Goal: Information Seeking & Learning: Learn about a topic

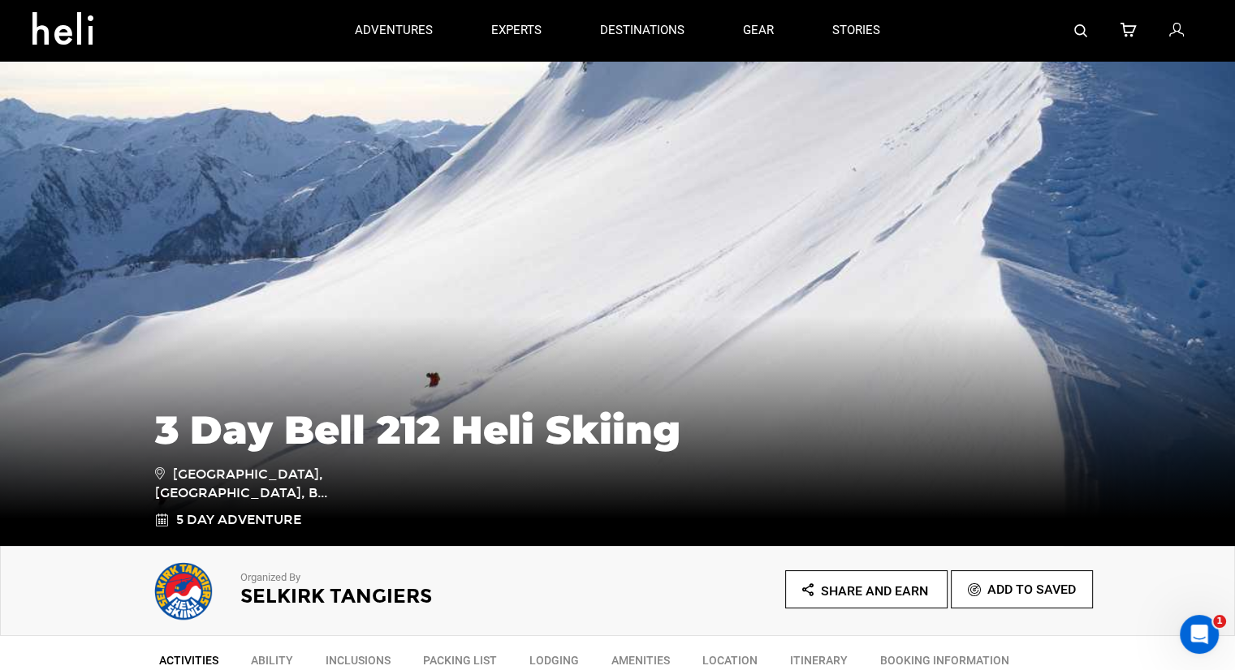
click at [1096, 24] on div at bounding box center [1055, 30] width 293 height 61
click at [1087, 29] on img at bounding box center [1080, 30] width 13 height 13
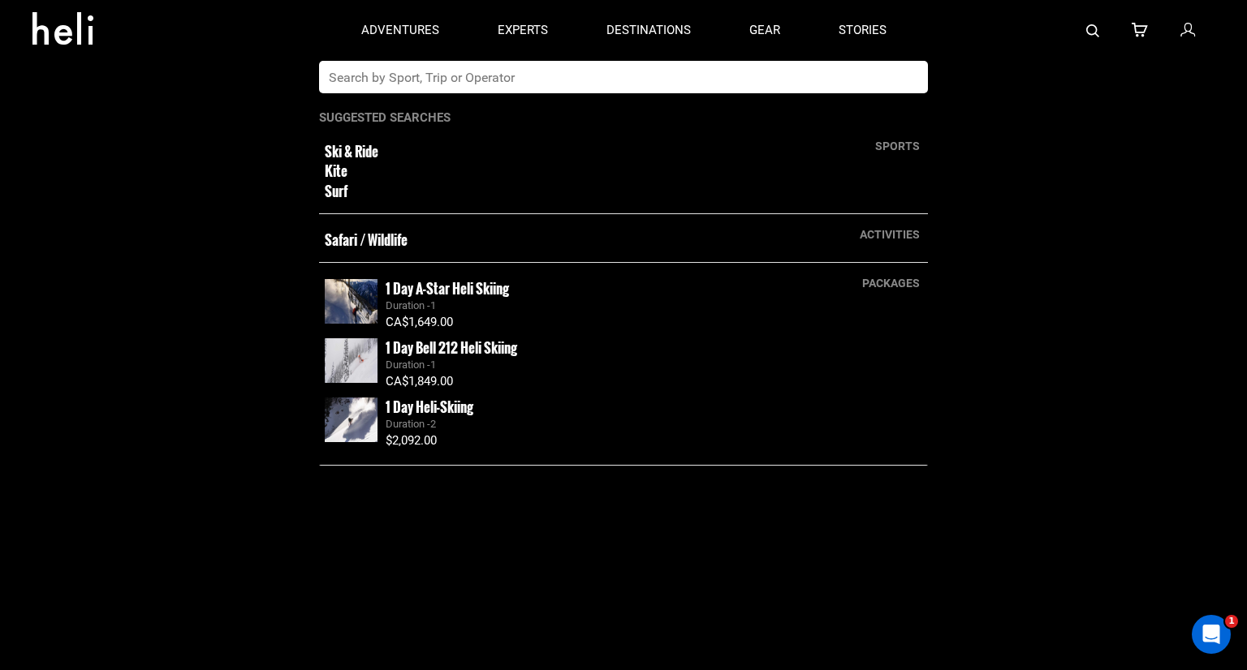
click at [588, 79] on input "text" at bounding box center [607, 77] width 576 height 32
type input "tangiers"
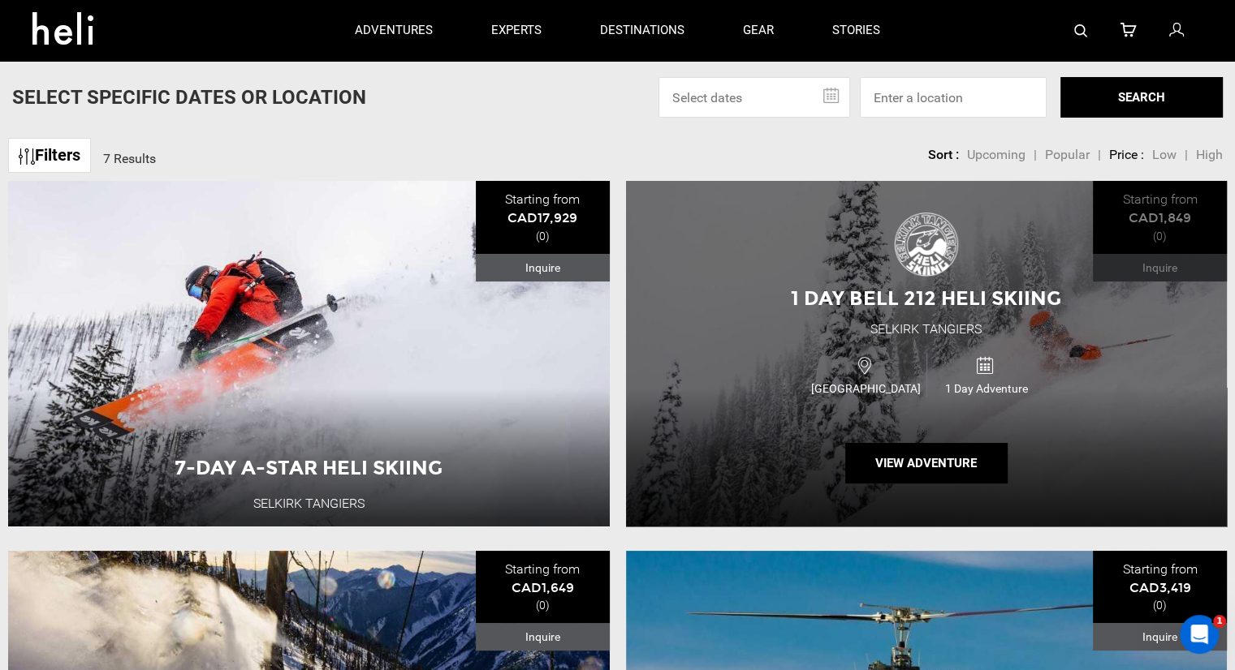
click at [836, 332] on div "1 Day Bell 212 Heli Skiing Selkirk Tangiers Canada 1 Day Adventure View Adventu…" at bounding box center [926, 354] width 601 height 346
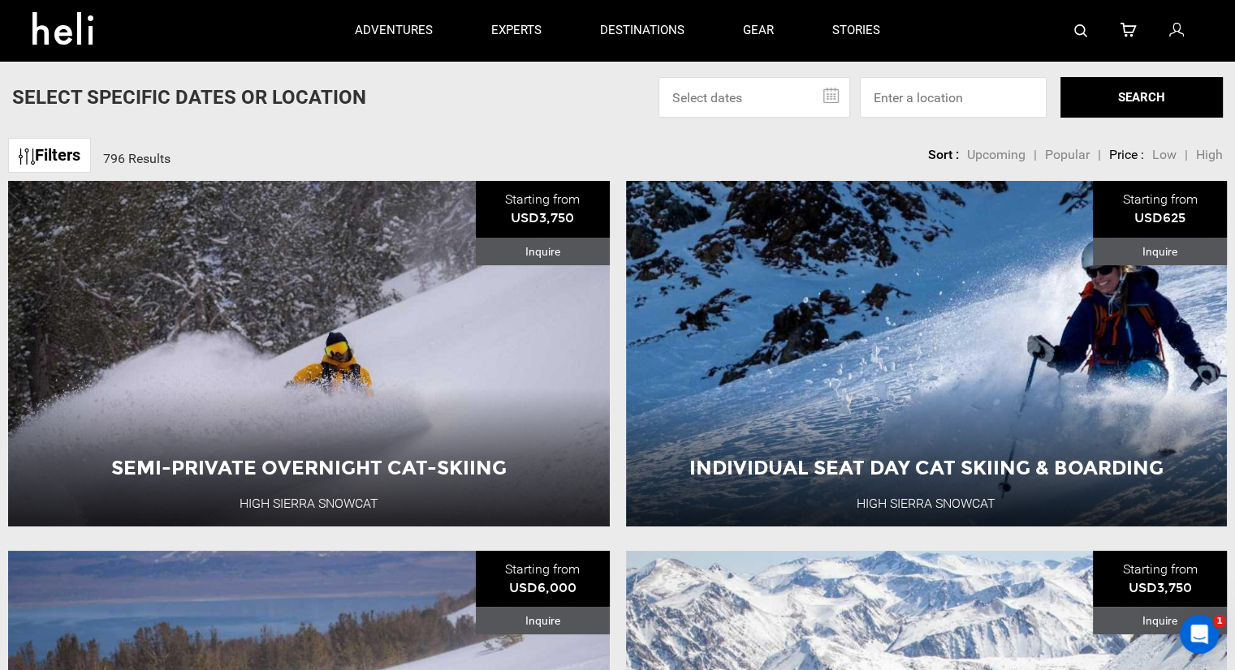
click at [1078, 29] on img at bounding box center [1080, 30] width 13 height 13
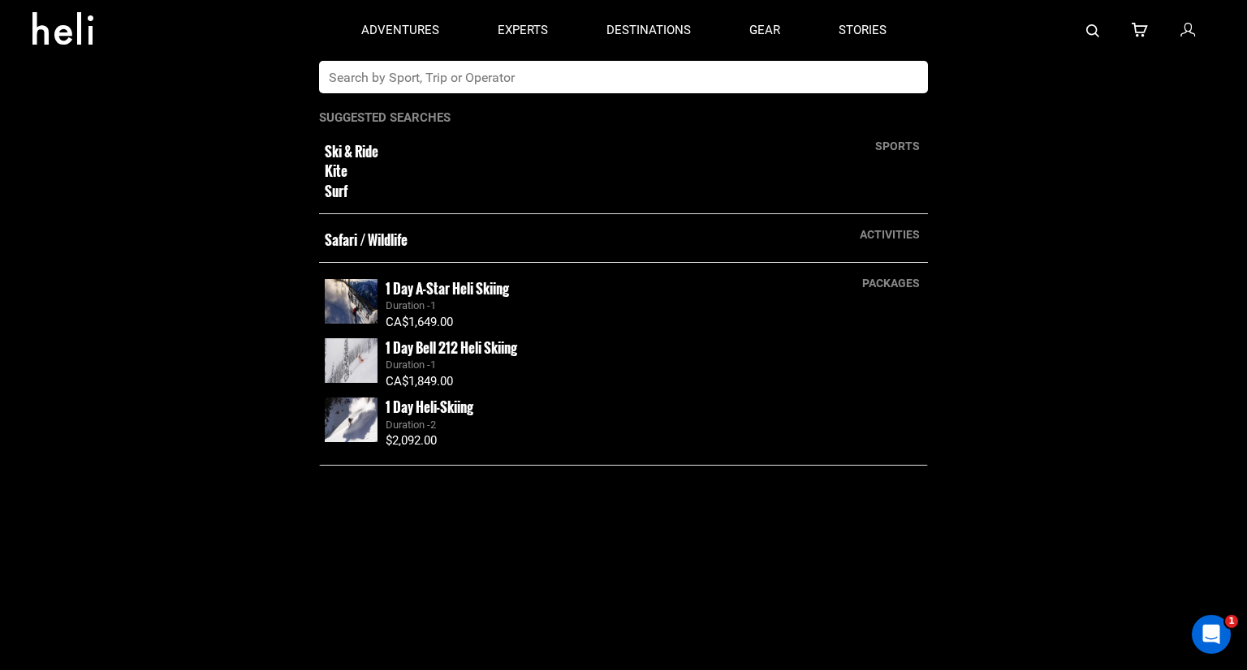
click at [722, 74] on input "text" at bounding box center [607, 77] width 576 height 32
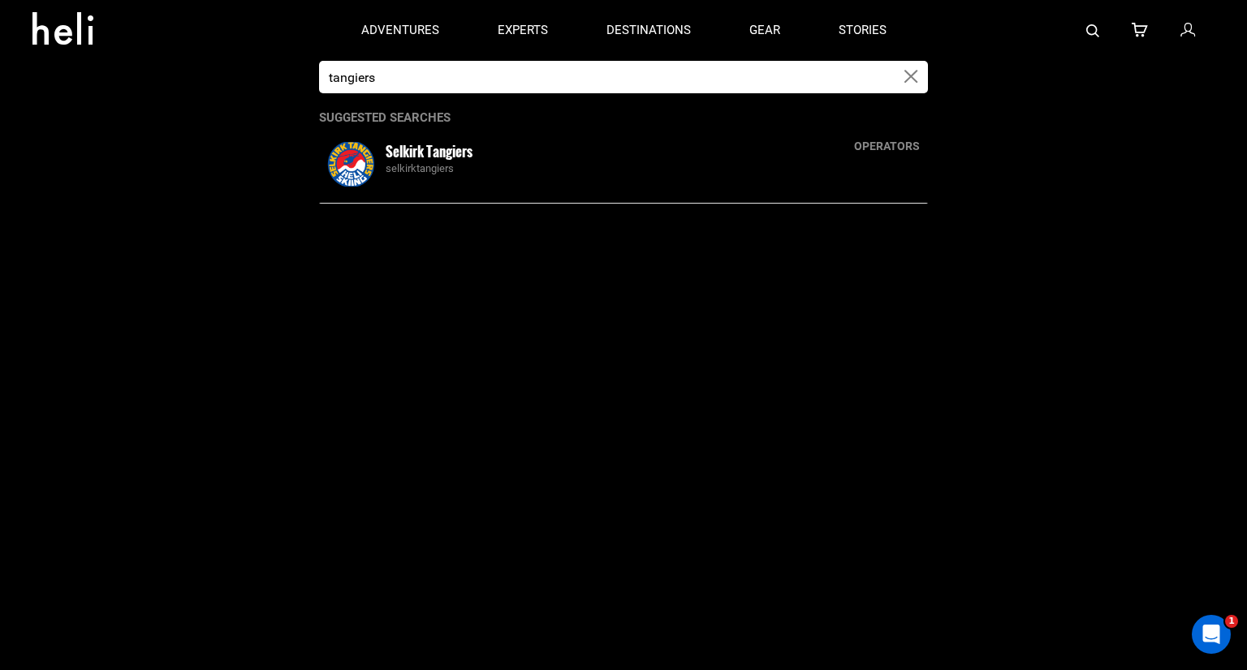
type input "tangiers"
click at [445, 148] on small "Selkirk Tangiers" at bounding box center [429, 151] width 87 height 20
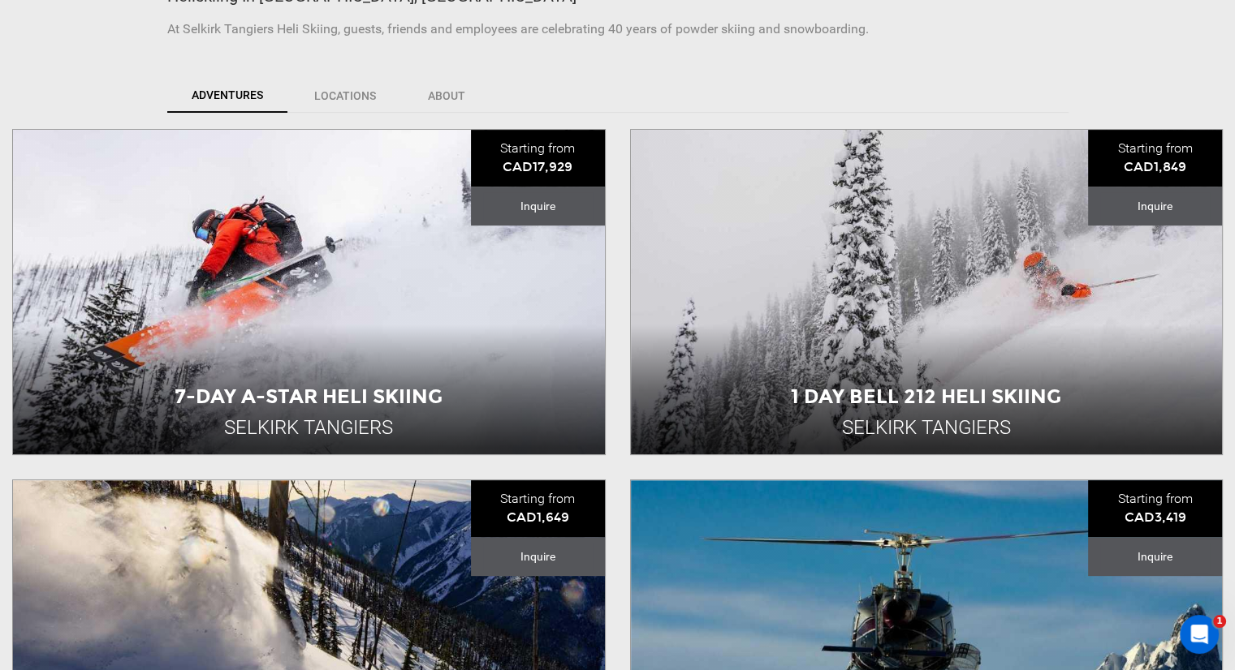
scroll to position [487, 0]
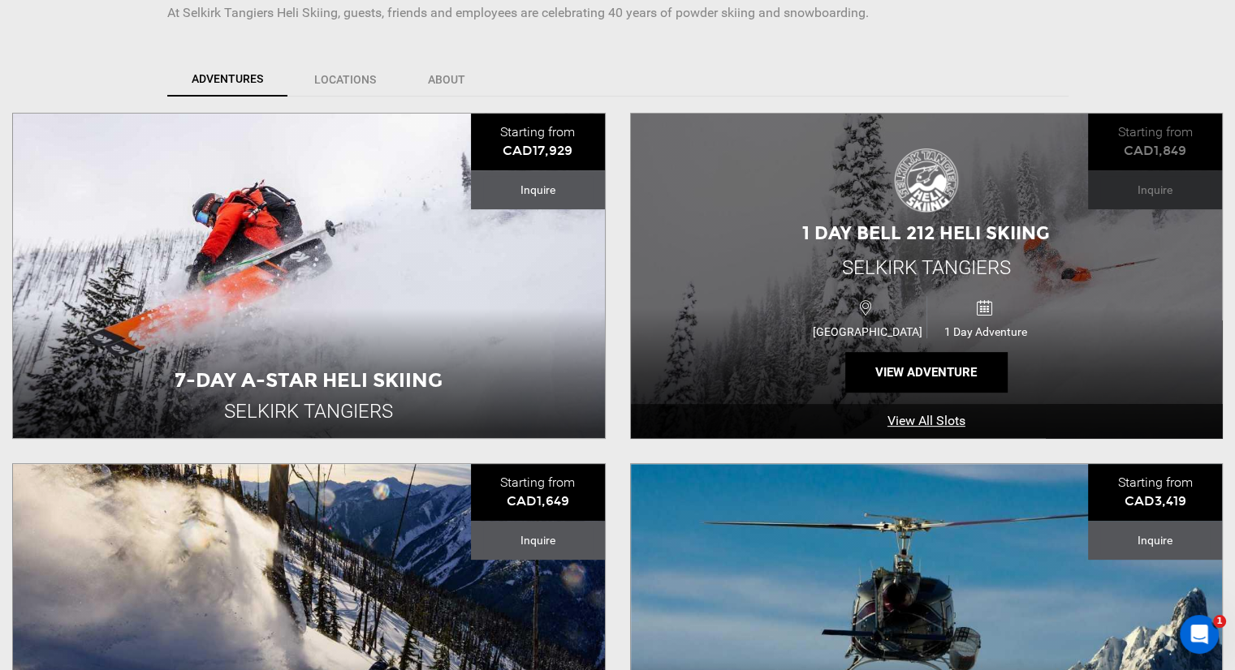
click at [839, 291] on div "Canada 1 Day Adventure" at bounding box center [925, 318] width 355 height 54
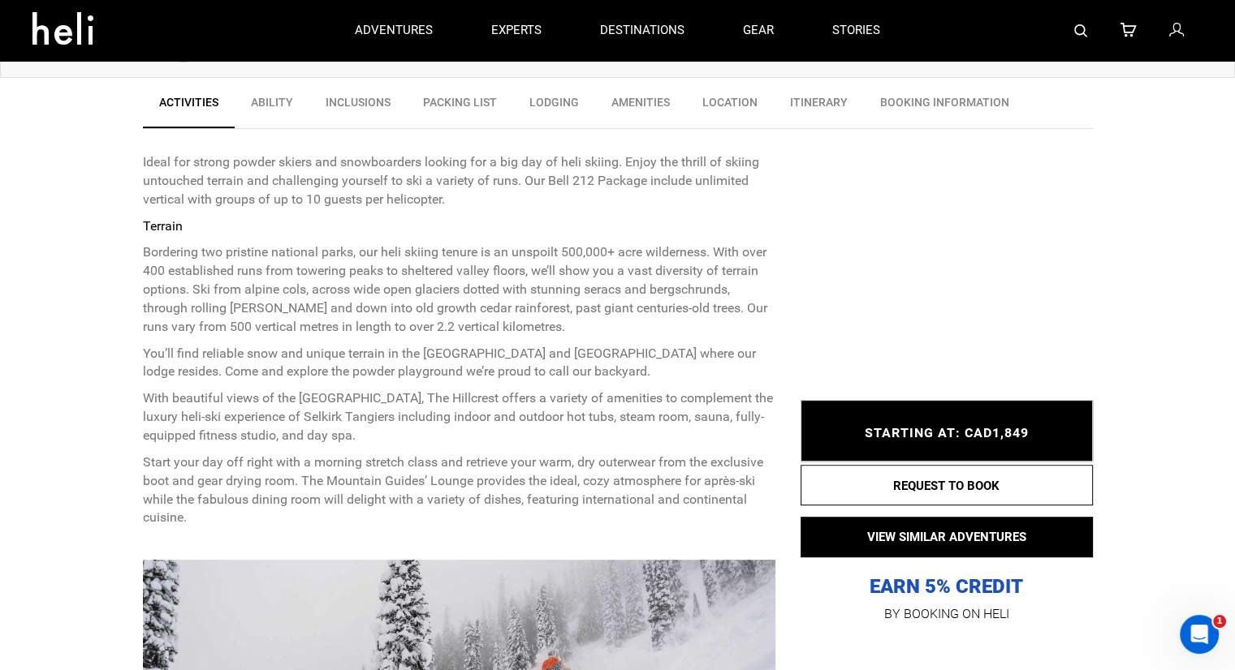
scroll to position [81, 0]
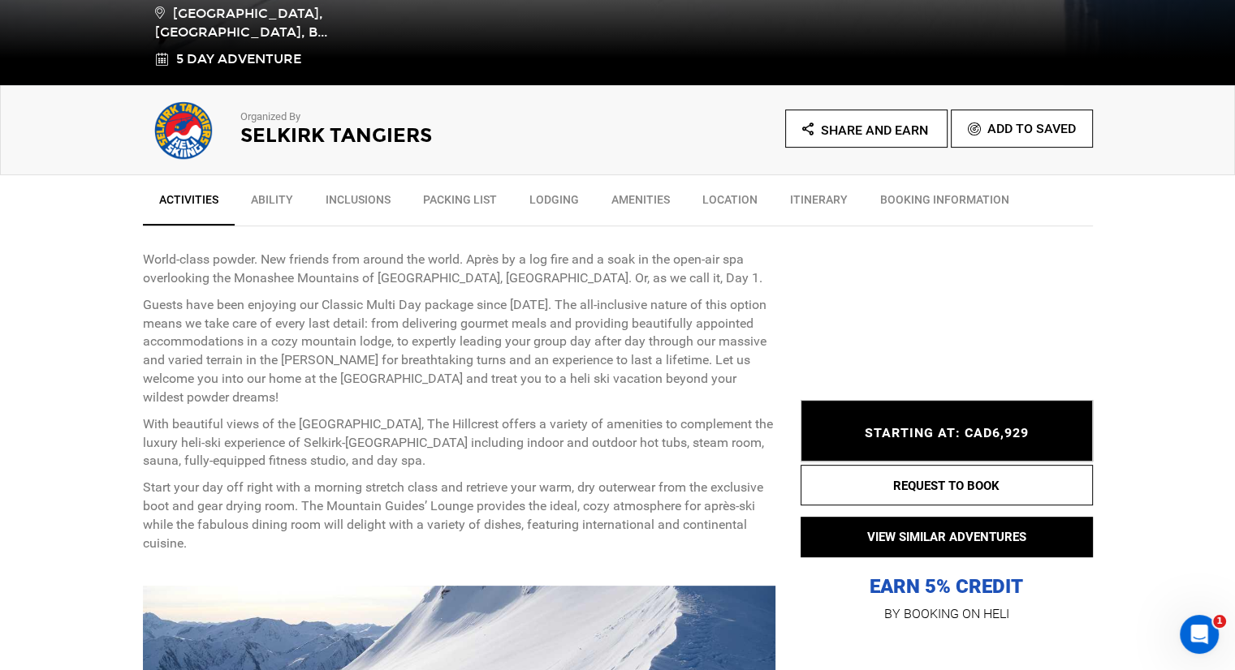
scroll to position [487, 0]
